Goal: Find specific page/section: Find specific page/section

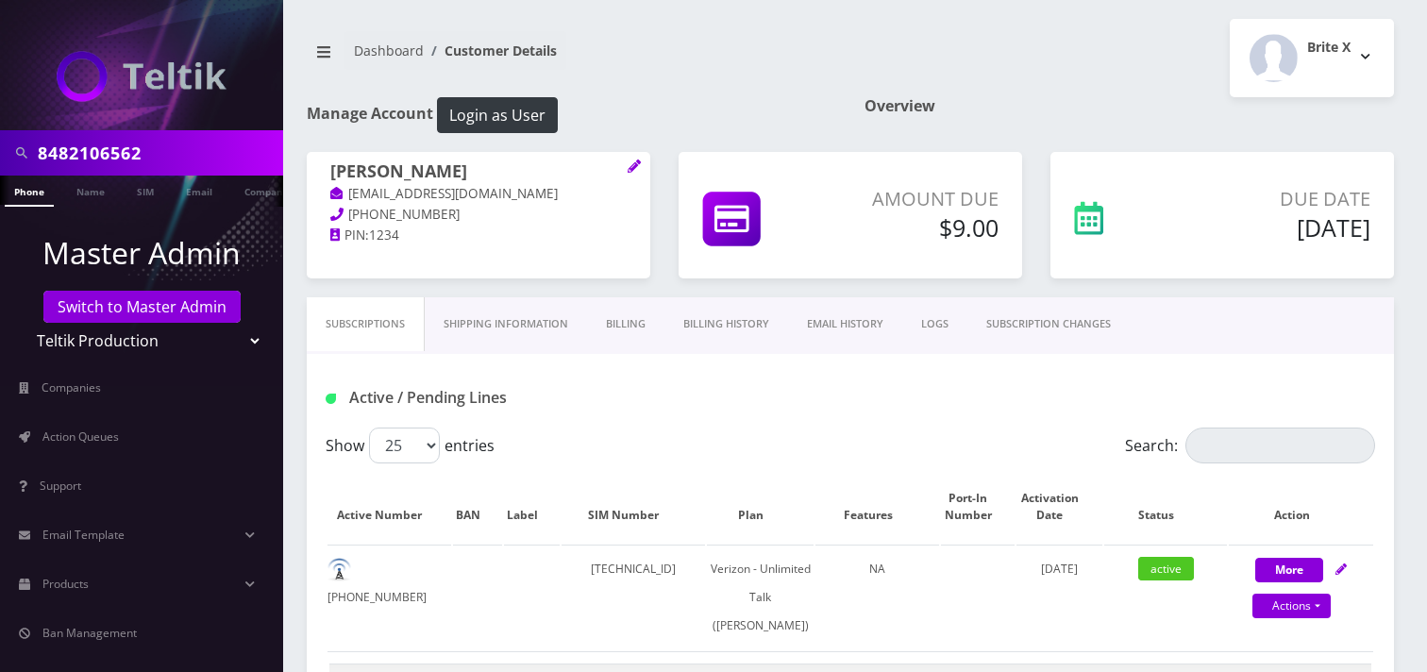
select select "459"
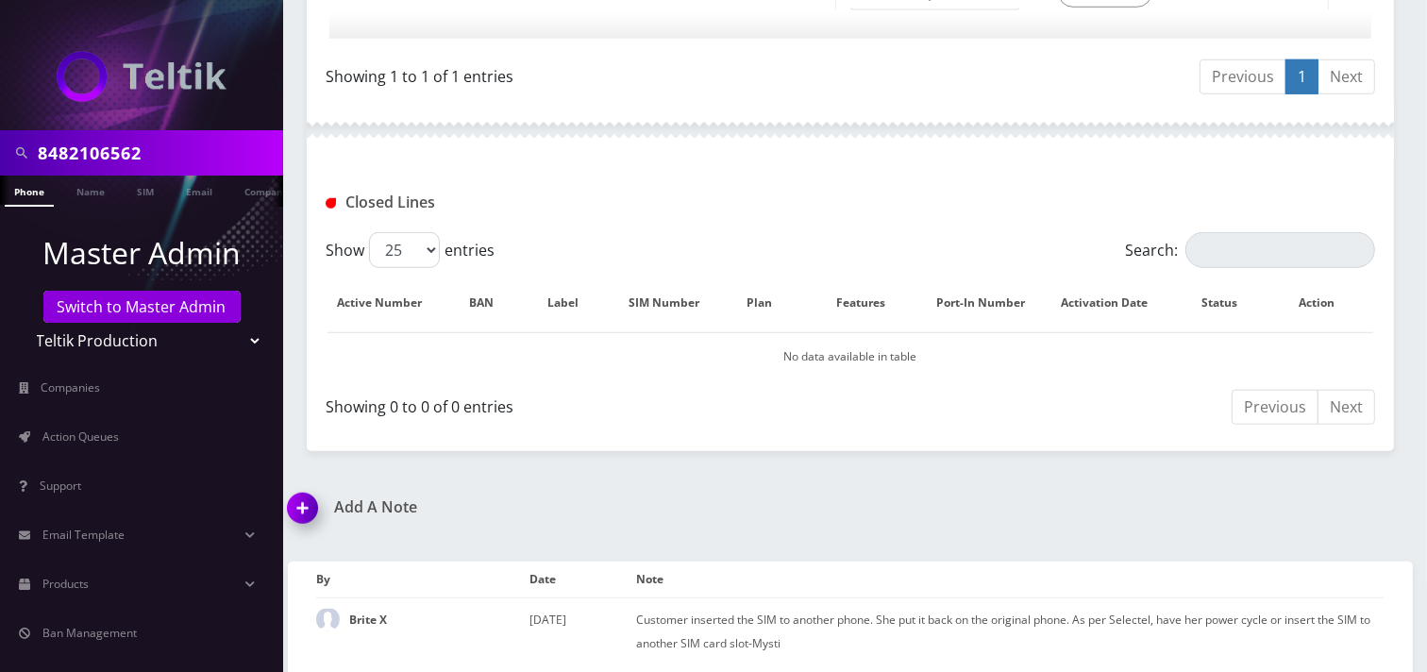
scroll to position [0, 9]
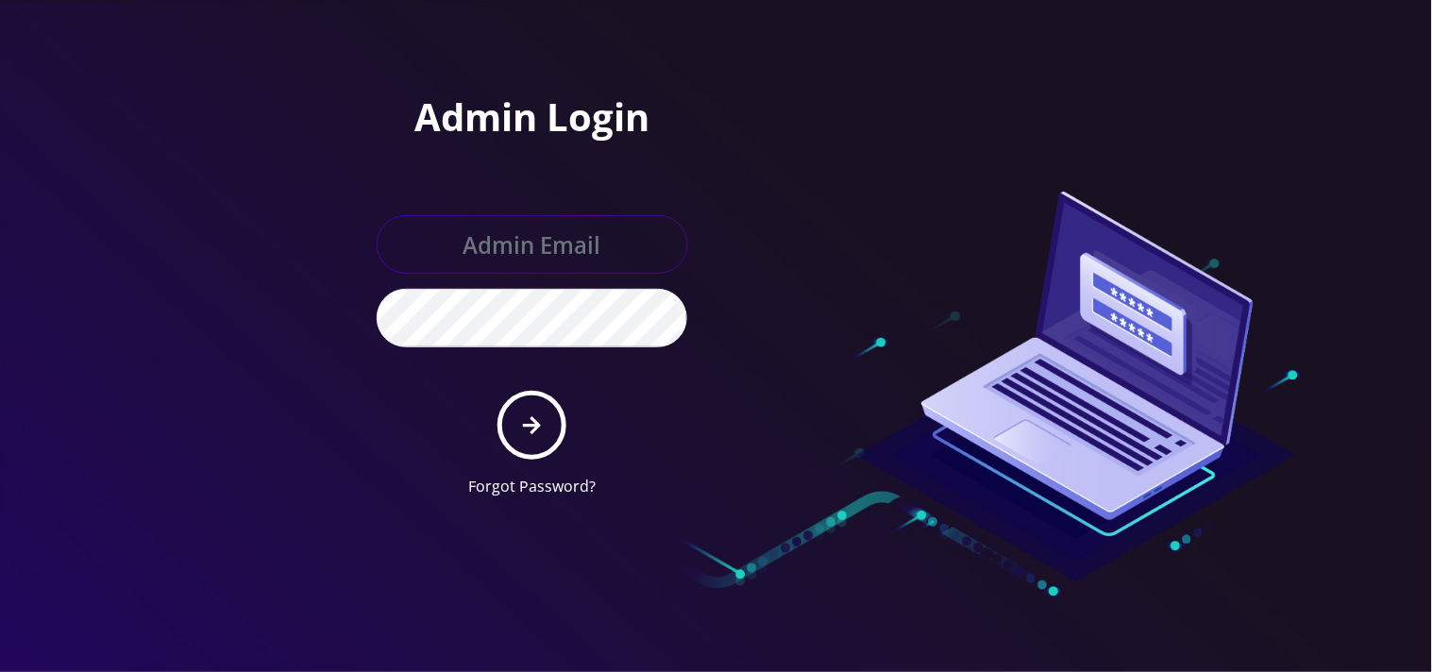
type input "[EMAIL_ADDRESS][DOMAIN_NAME]"
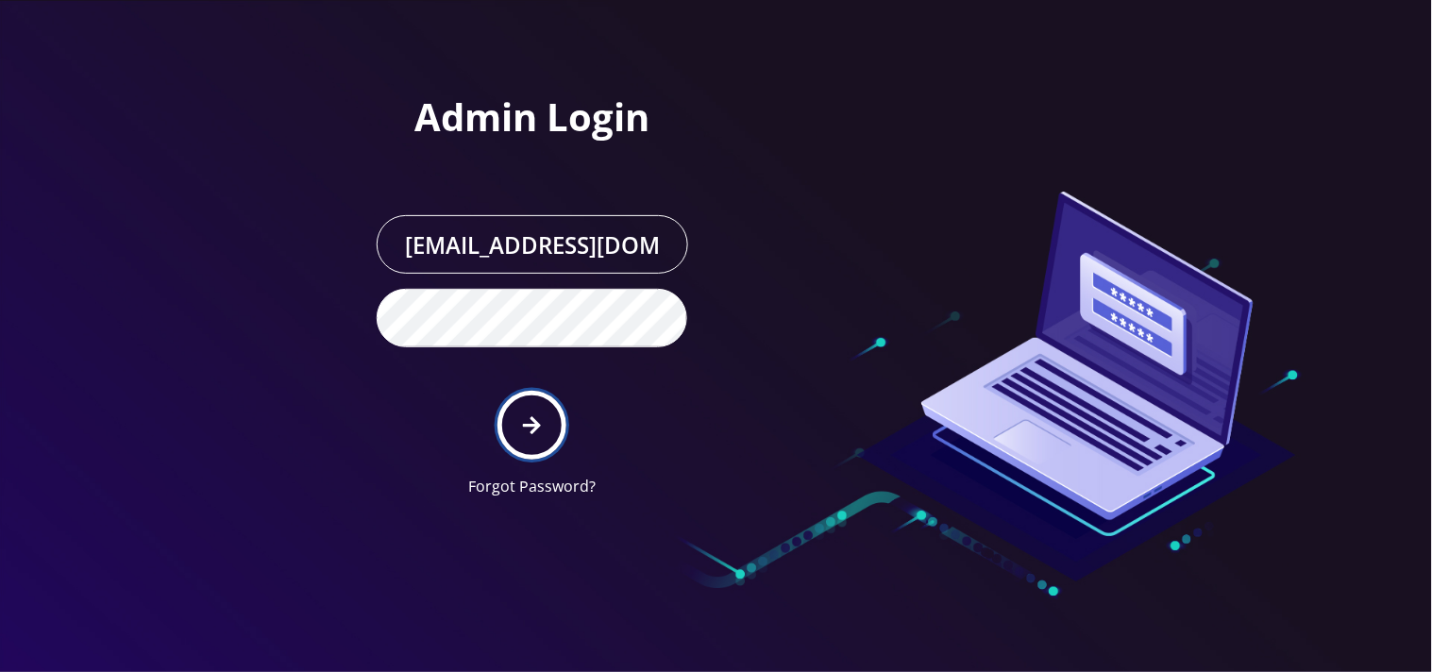
drag, startPoint x: 0, startPoint y: 0, endPoint x: 543, endPoint y: 423, distance: 688.1
click at [543, 423] on button "submit" at bounding box center [532, 425] width 69 height 69
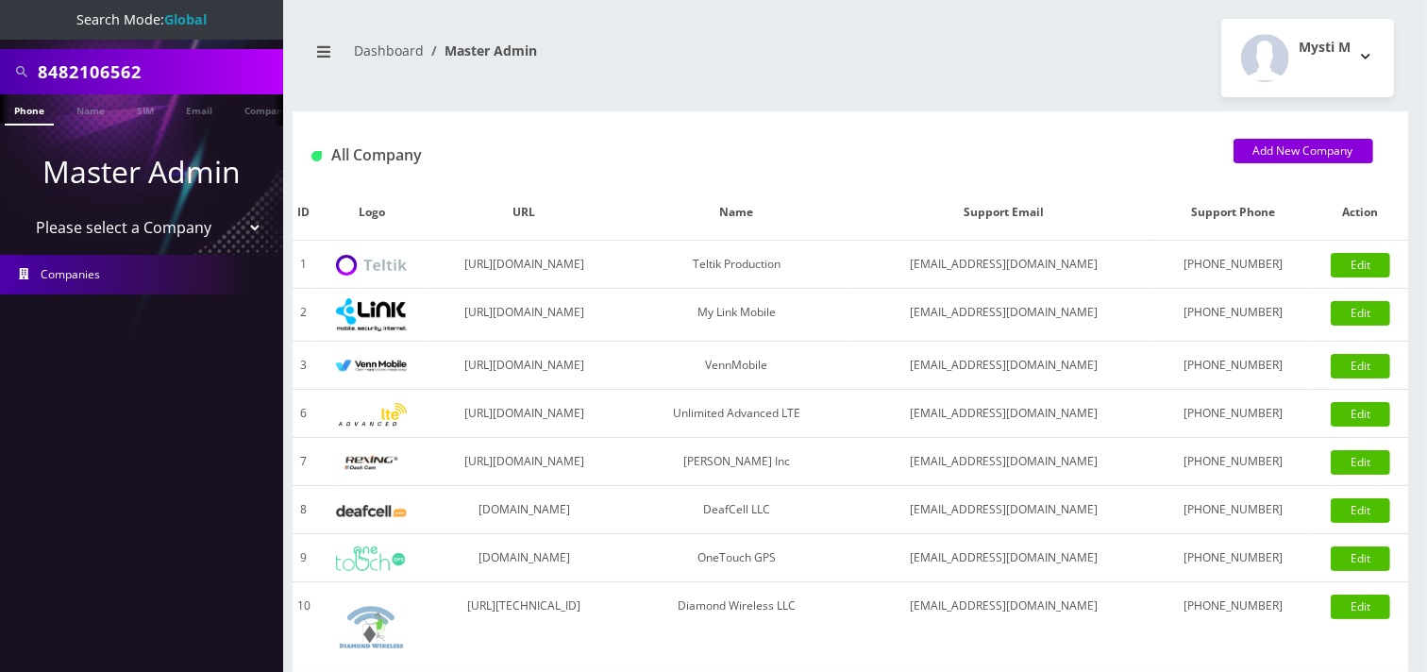
click at [180, 59] on input "8482106562" at bounding box center [158, 72] width 241 height 36
type input "8"
type input "mindy"
click at [81, 109] on link "Name" at bounding box center [90, 109] width 47 height 31
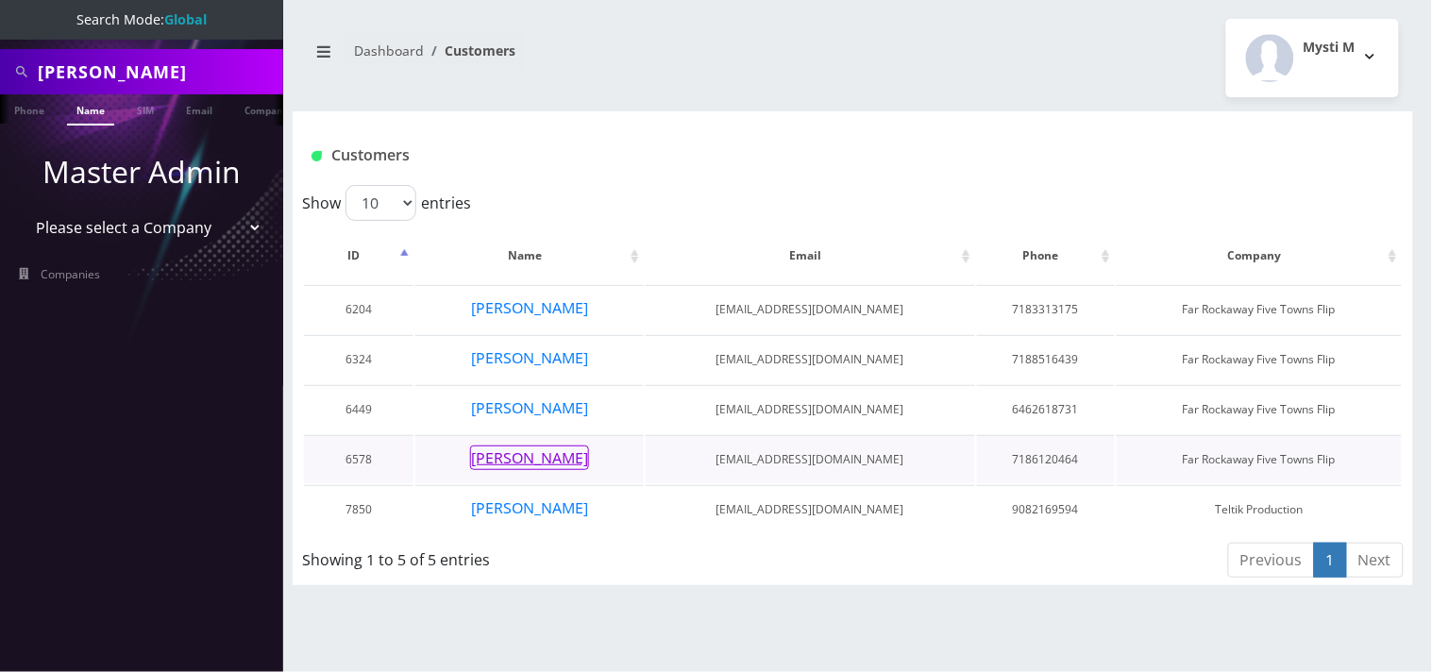
click at [548, 463] on button "mindy ferber" at bounding box center [529, 458] width 119 height 25
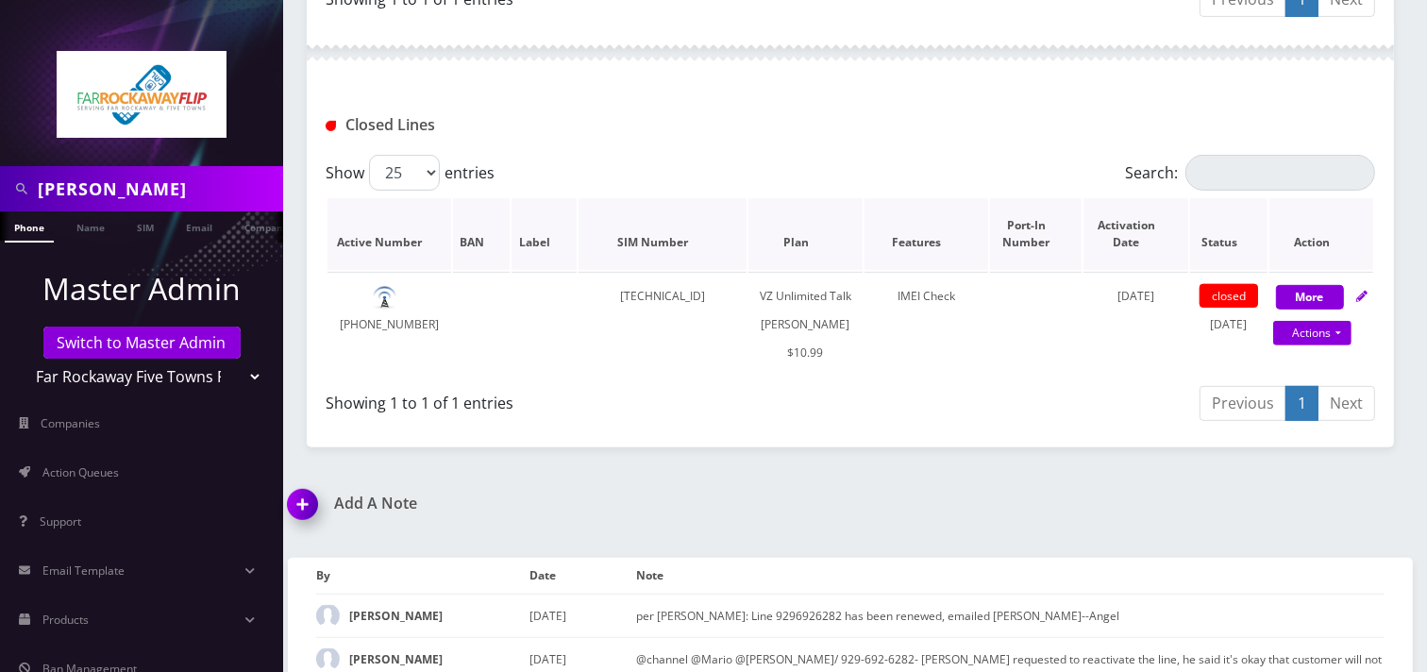
scroll to position [944, 0]
